Goal: Transaction & Acquisition: Download file/media

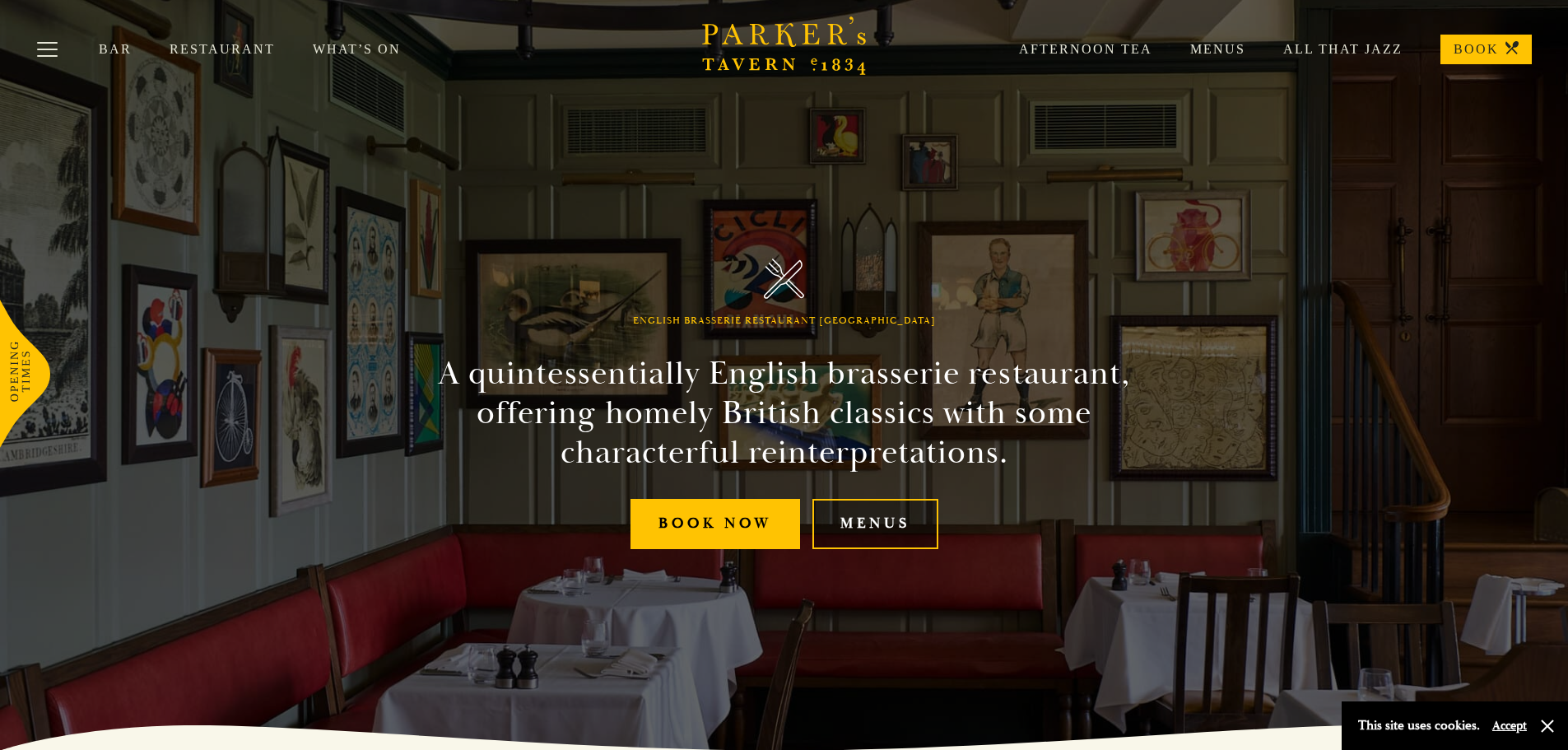
click at [873, 518] on link "Menus" at bounding box center [875, 524] width 126 height 50
click at [1359, 43] on link "All That Jazz" at bounding box center [1324, 49] width 157 height 16
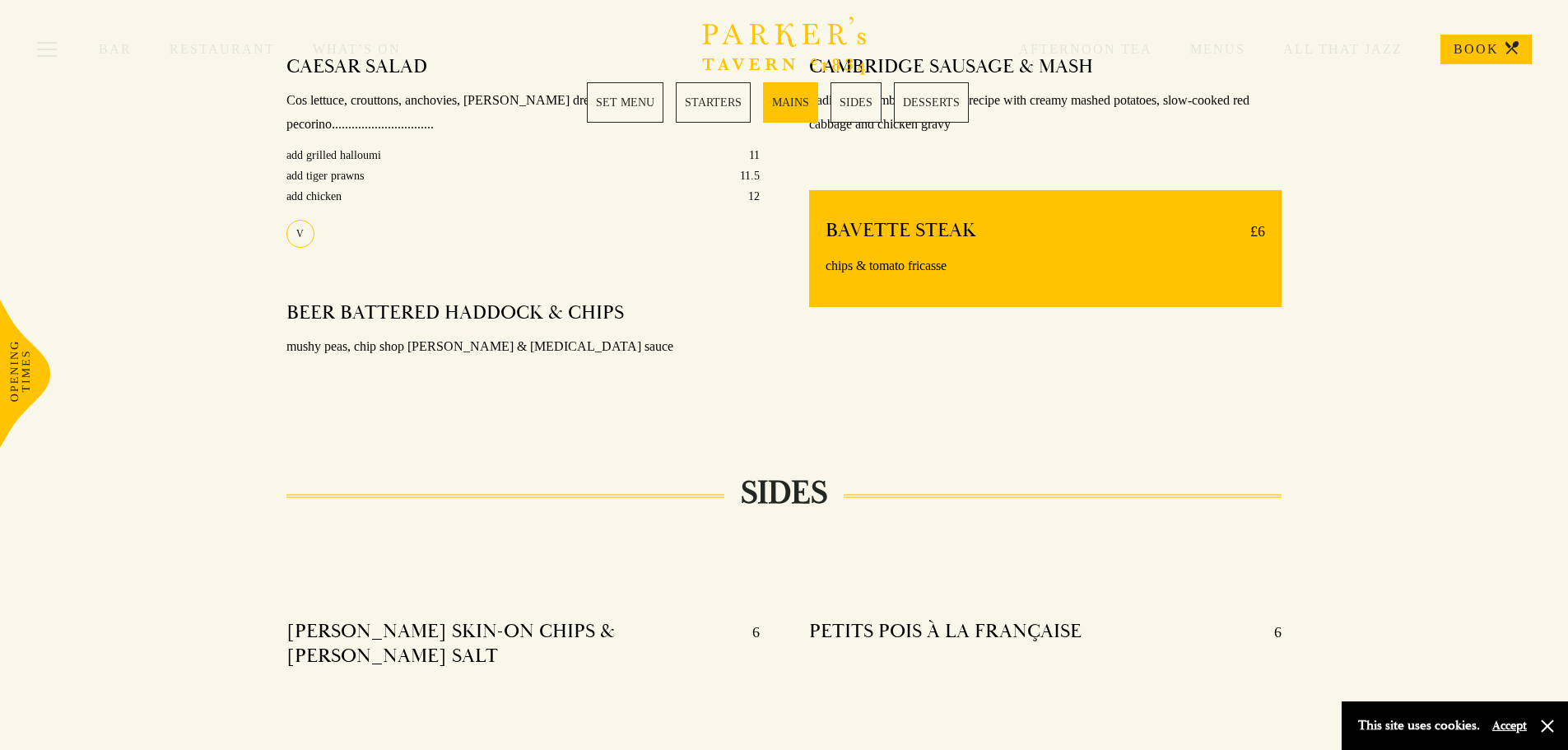
scroll to position [1258, 0]
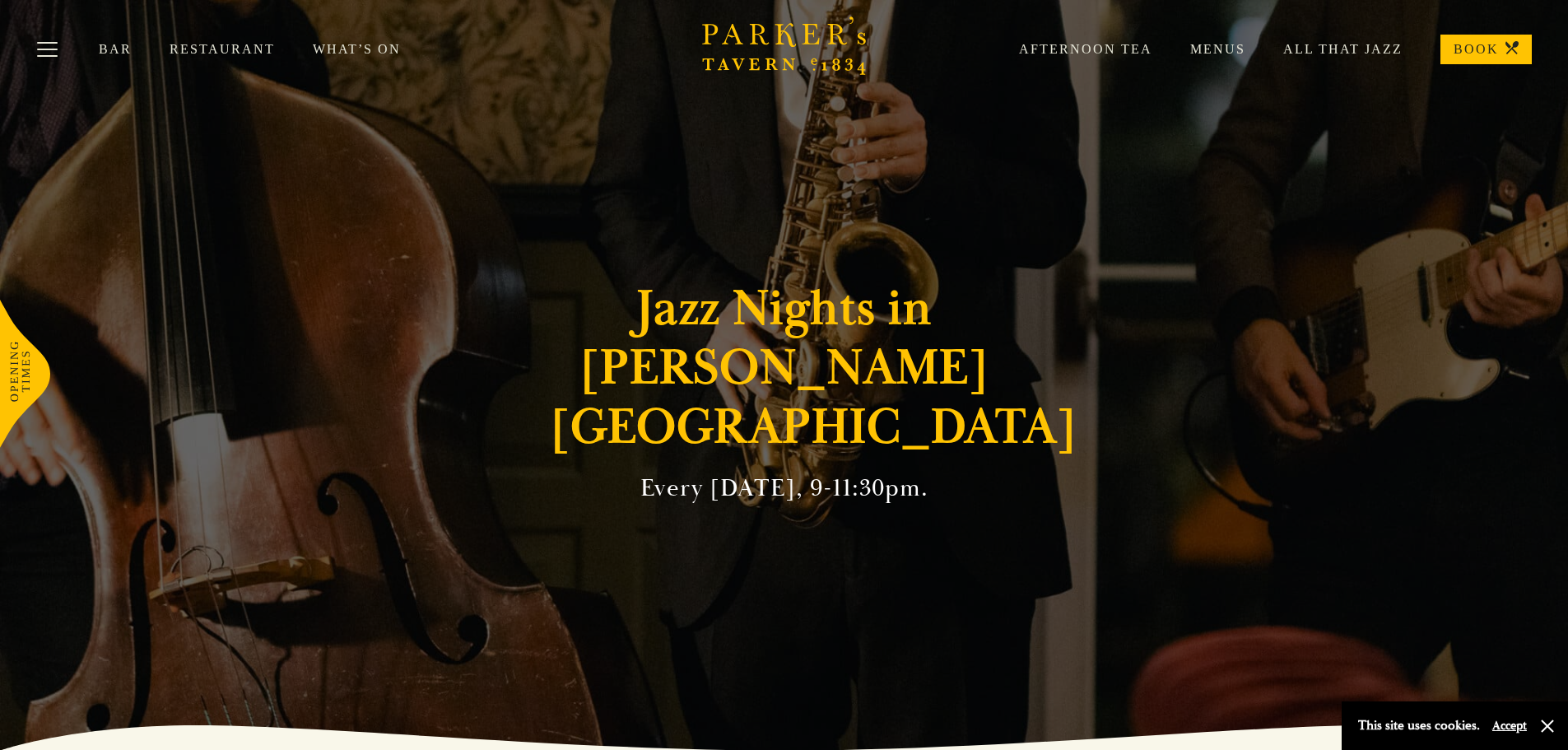
click at [219, 45] on link "Restaurant" at bounding box center [241, 49] width 143 height 16
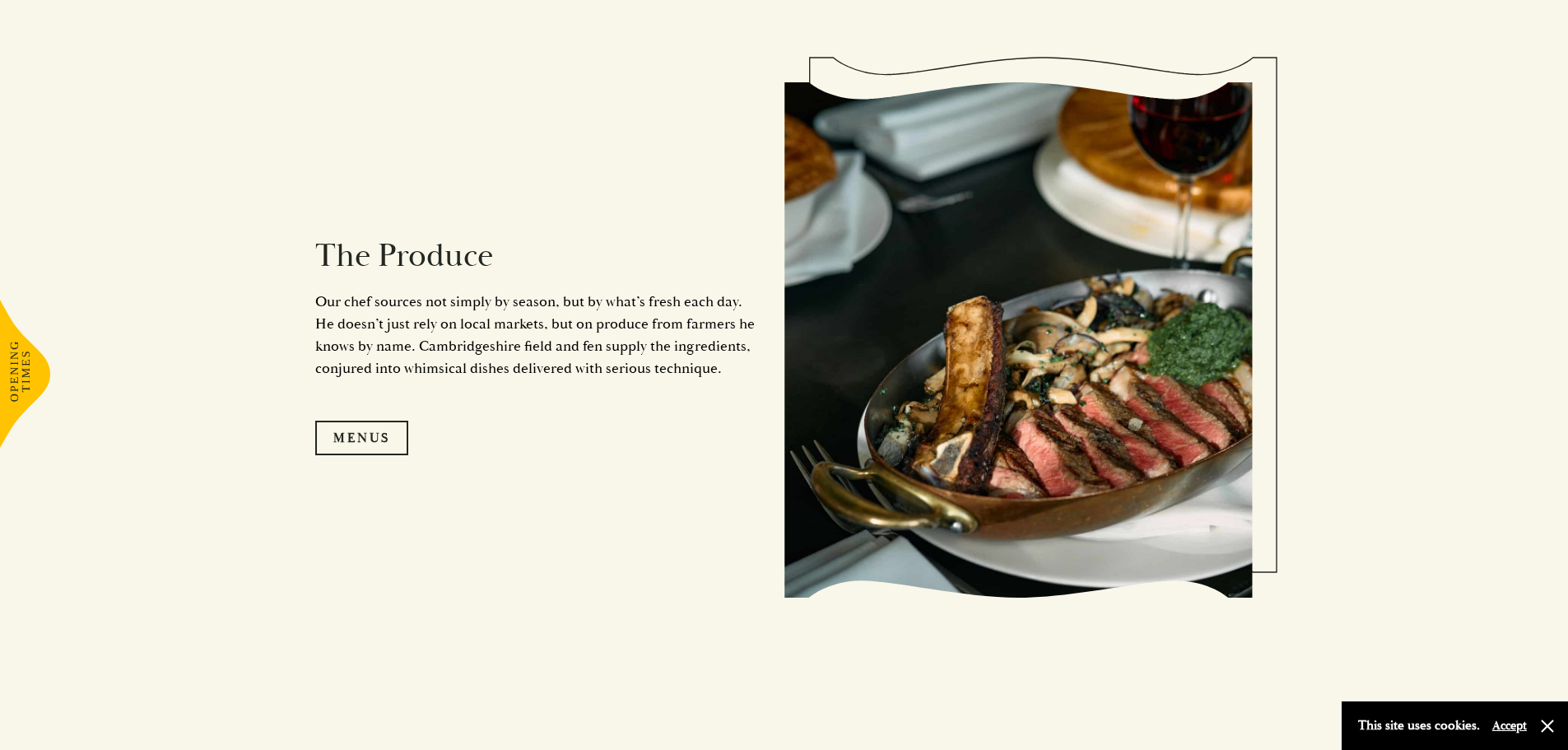
scroll to position [1729, 0]
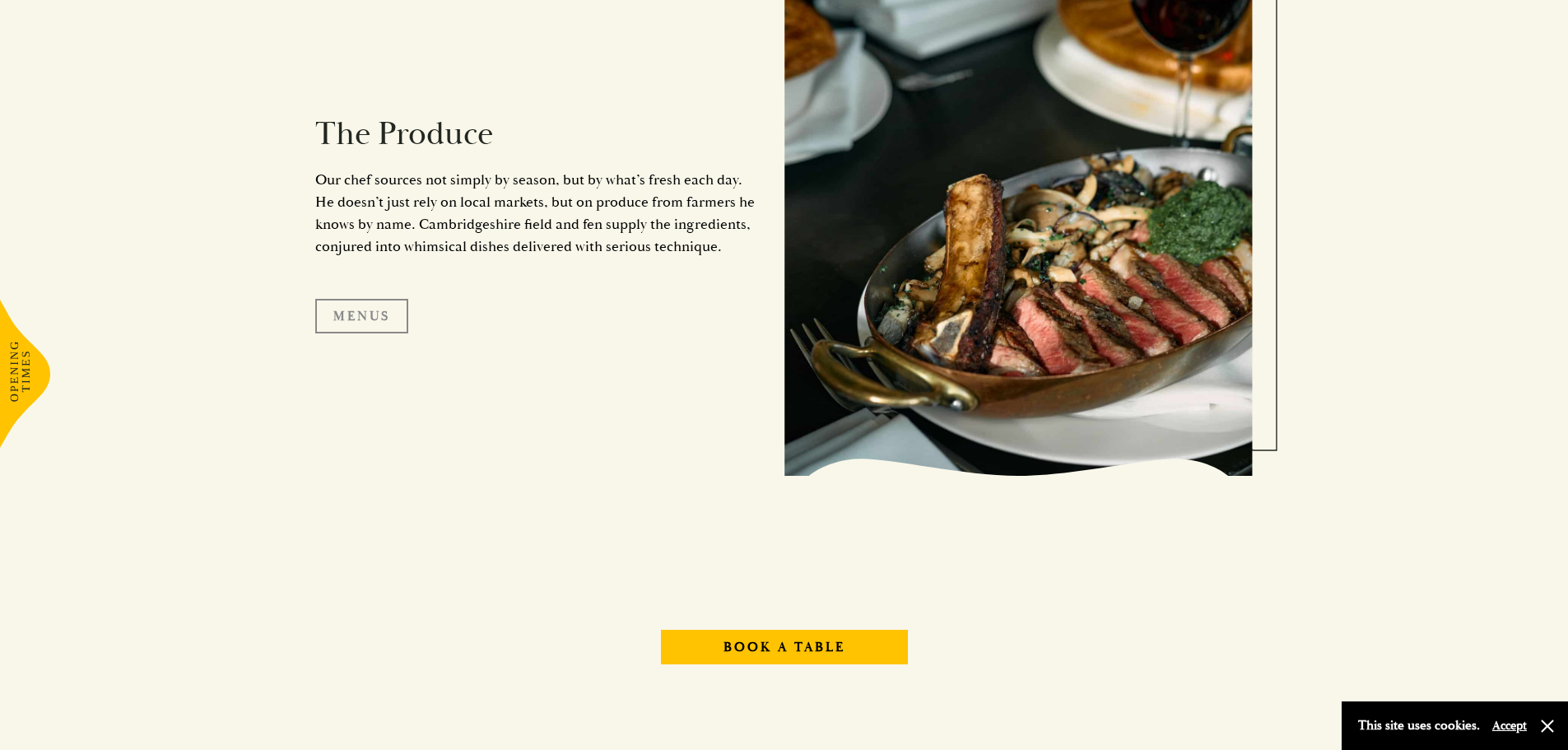
click at [369, 316] on link "Menus" at bounding box center [361, 316] width 93 height 35
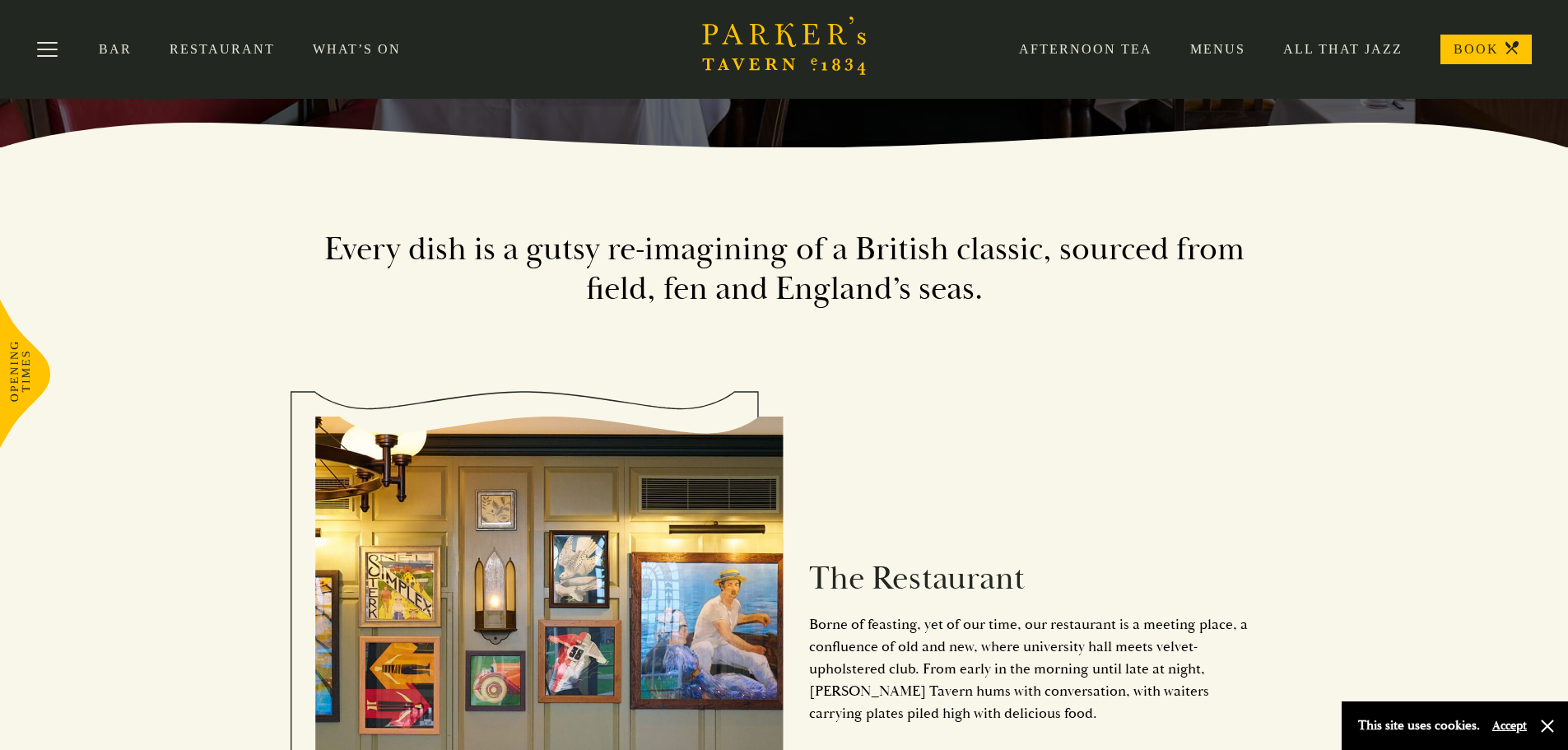
scroll to position [164, 0]
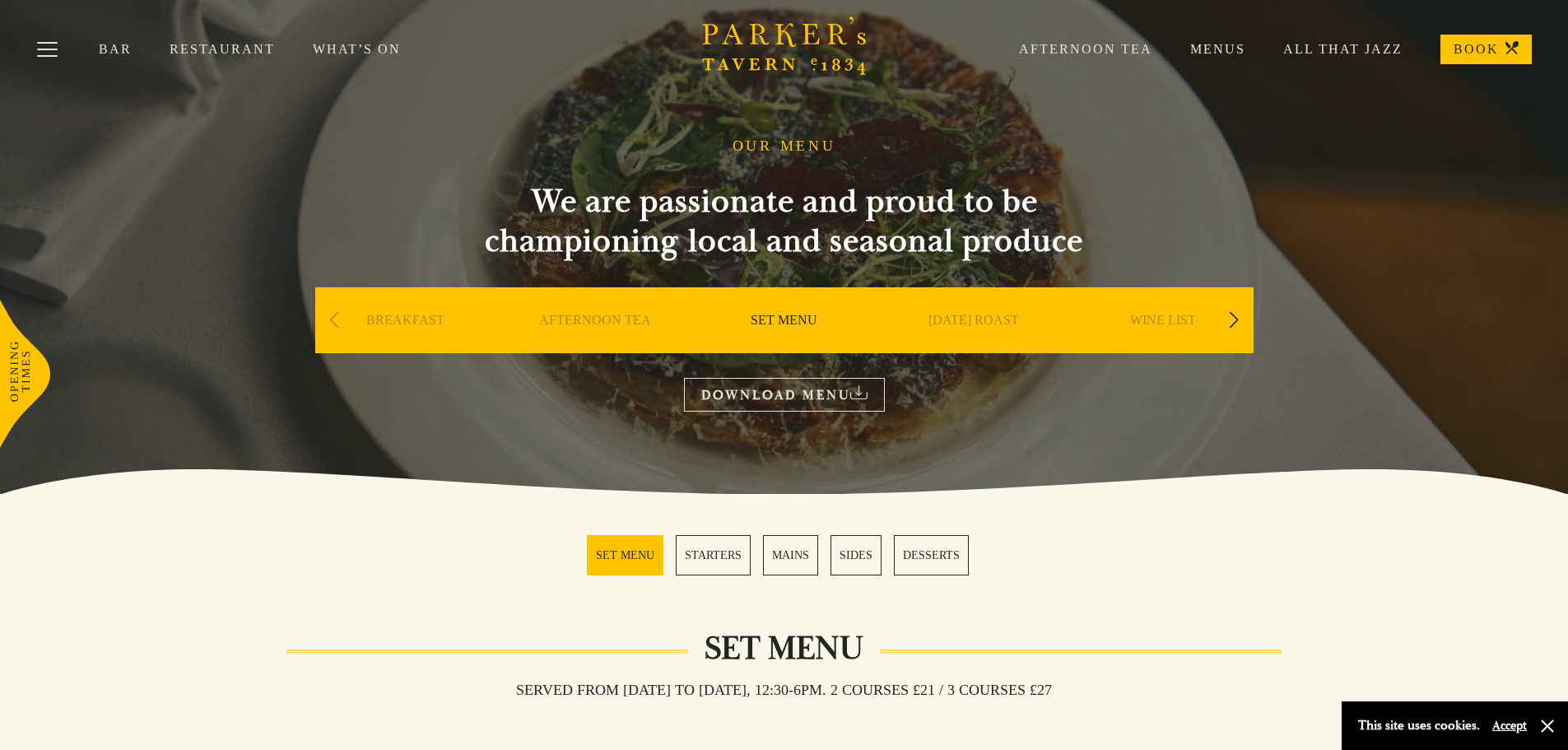
click at [335, 320] on div "Previous slide" at bounding box center [335, 320] width 22 height 37
click at [776, 394] on link "DOWNLOAD MENU" at bounding box center [785, 395] width 201 height 34
